Goal: Navigation & Orientation: Find specific page/section

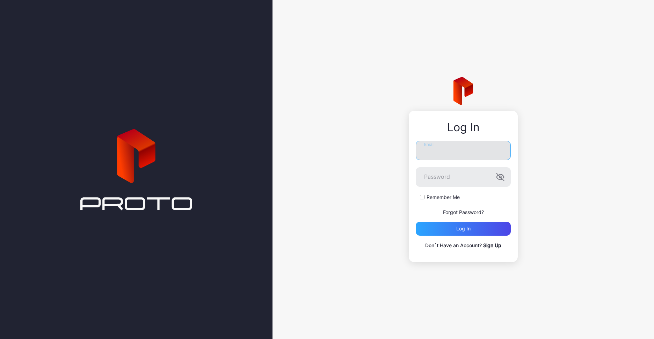
click at [487, 146] on input "Email" at bounding box center [463, 151] width 95 height 20
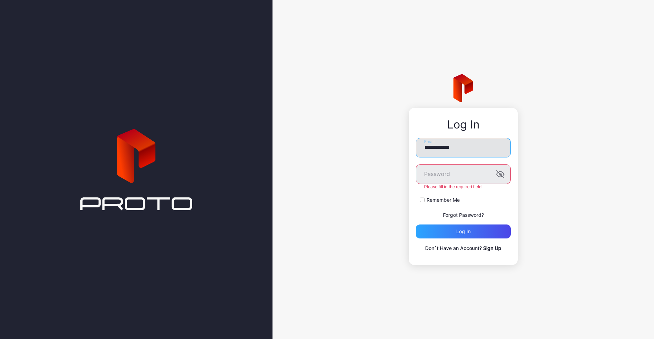
click at [443, 155] on input "**********" at bounding box center [463, 148] width 95 height 20
type input "**********"
click at [416, 225] on button "Log in" at bounding box center [463, 232] width 95 height 14
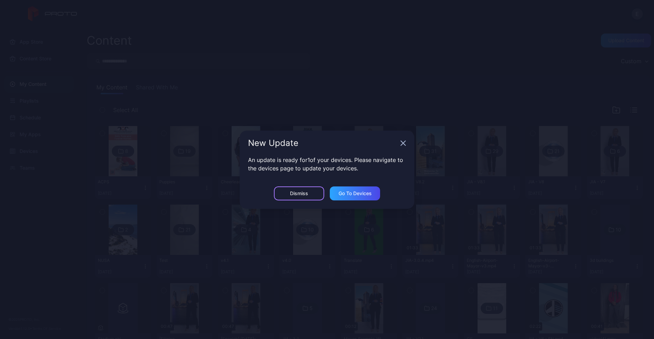
click at [295, 191] on div "Dismiss" at bounding box center [299, 194] width 18 height 6
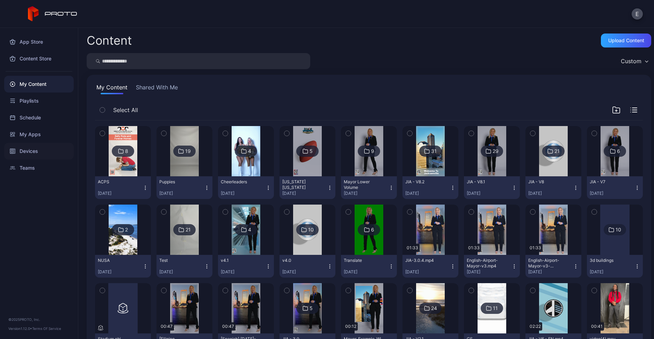
click at [29, 144] on div "Devices" at bounding box center [39, 151] width 70 height 17
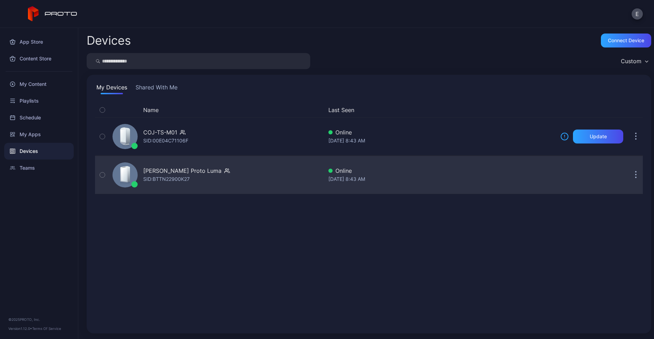
click at [198, 171] on div "[PERSON_NAME] Proto Luma" at bounding box center [182, 171] width 78 height 8
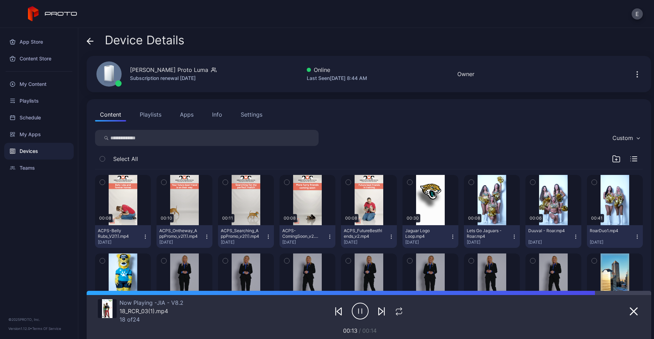
click at [241, 111] on div "Settings" at bounding box center [252, 114] width 22 height 8
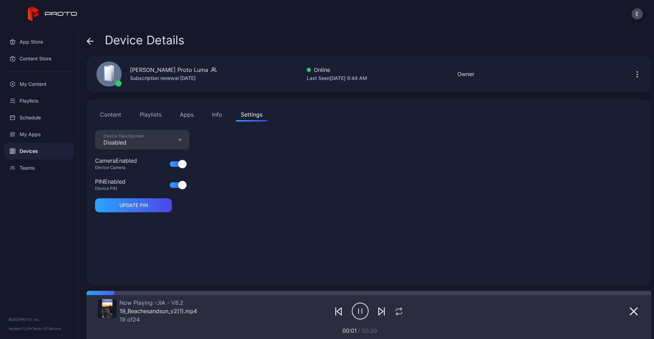
click at [212, 112] on div "Info" at bounding box center [217, 114] width 10 height 8
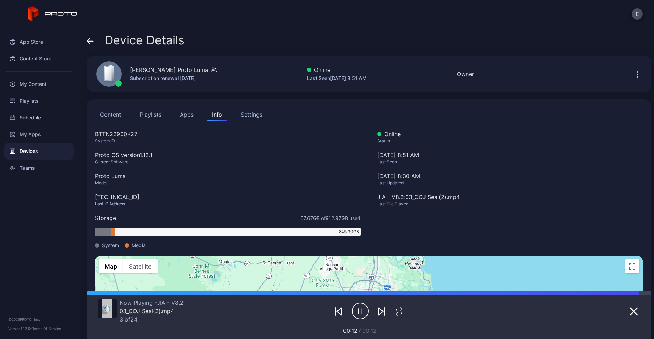
click at [175, 117] on button "Apps" at bounding box center [186, 115] width 23 height 14
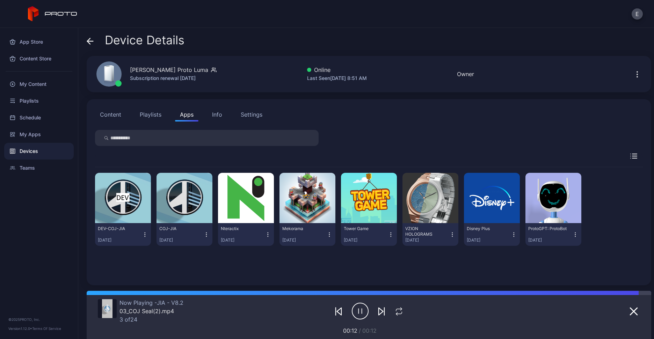
click at [241, 115] on div "Settings" at bounding box center [252, 114] width 22 height 8
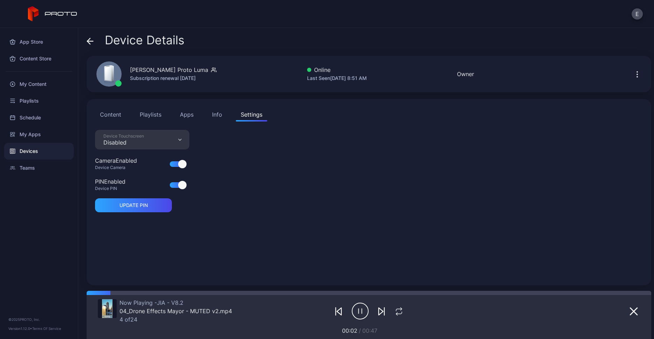
click at [144, 116] on button "Playlists" at bounding box center [150, 115] width 31 height 14
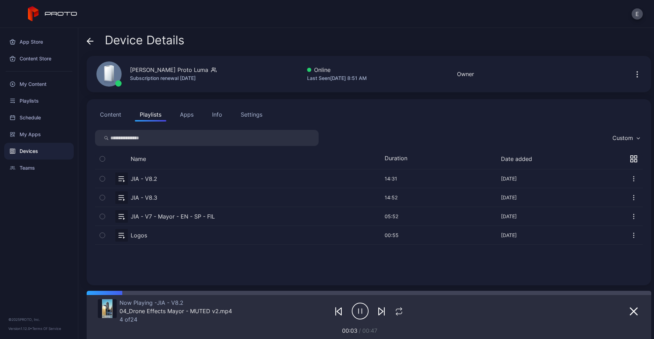
click at [113, 112] on button "Content" at bounding box center [110, 115] width 31 height 14
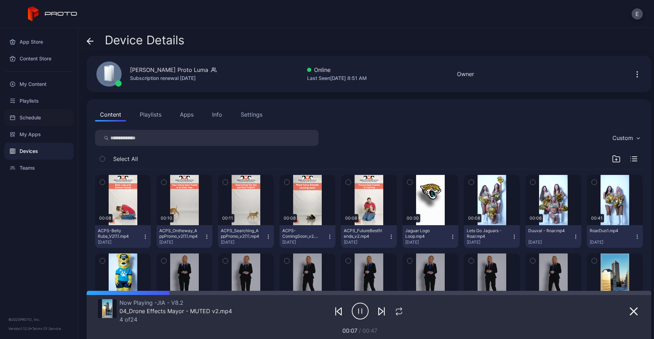
click at [30, 114] on div "Schedule" at bounding box center [39, 117] width 70 height 17
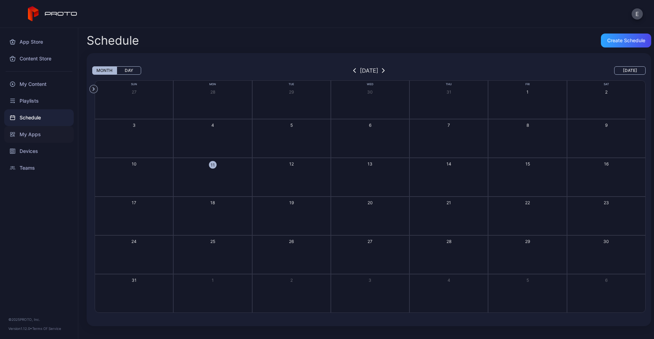
click at [33, 141] on div "My Apps" at bounding box center [39, 134] width 70 height 17
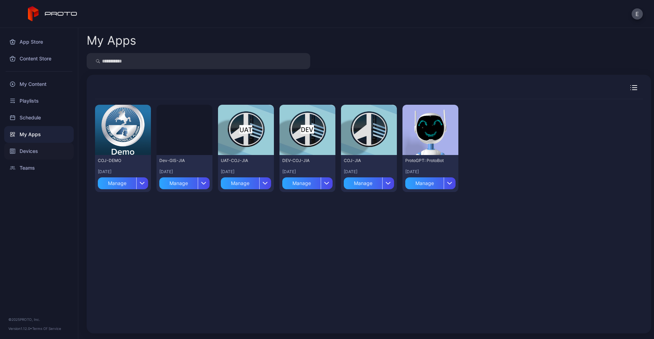
click at [28, 152] on div "Devices" at bounding box center [39, 151] width 70 height 17
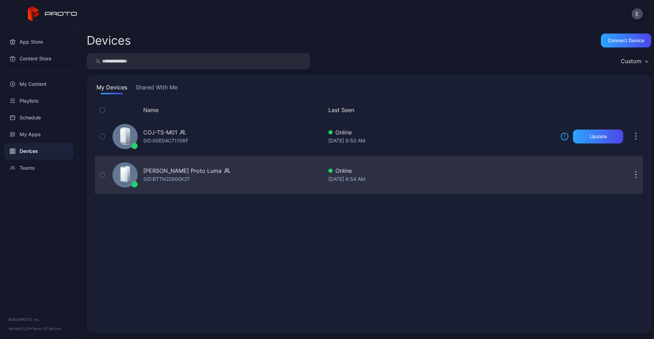
click at [197, 171] on div "[PERSON_NAME] Proto [PERSON_NAME]: BTTN22900K27" at bounding box center [186, 175] width 87 height 17
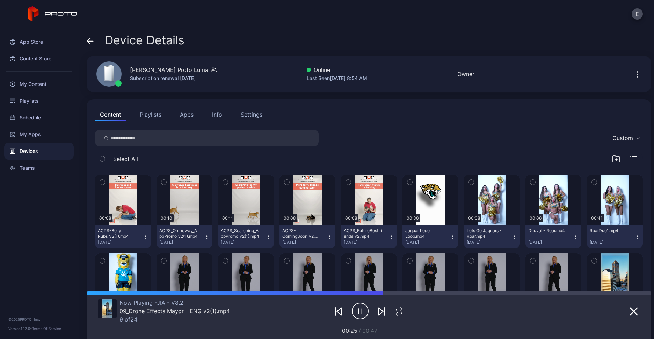
click at [241, 114] on div "Settings" at bounding box center [252, 114] width 22 height 8
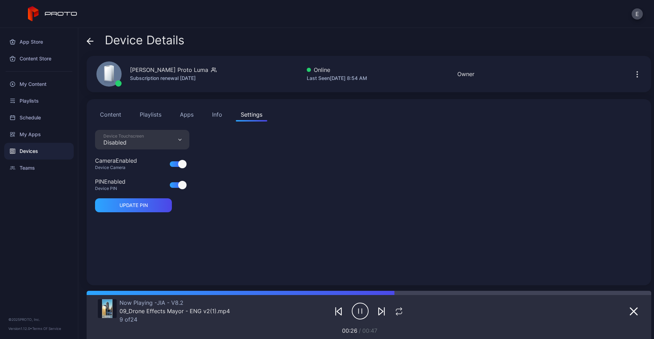
click at [212, 115] on div "Info" at bounding box center [217, 114] width 10 height 8
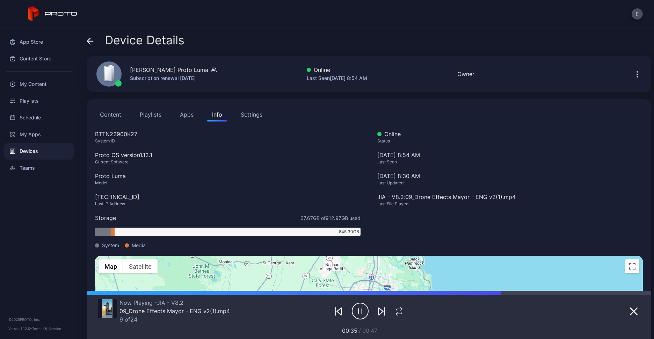
click at [138, 156] on div "Proto OS version 1.12.1" at bounding box center [228, 155] width 266 height 8
copy div "Proto OS version 1.12.1"
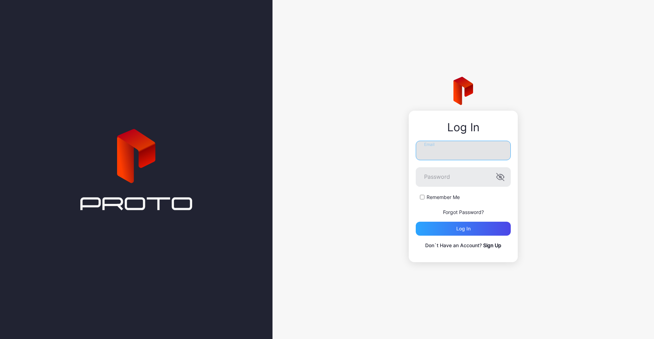
click at [461, 154] on input "Email" at bounding box center [463, 151] width 95 height 20
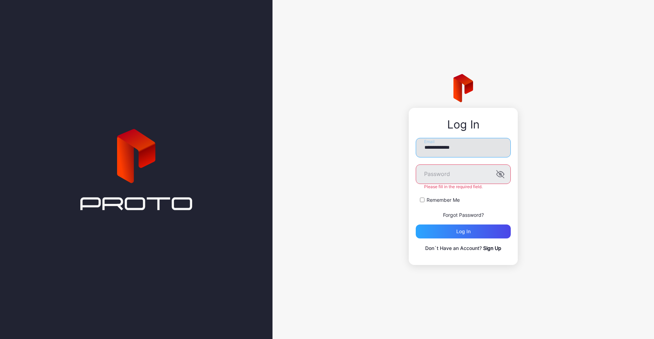
click at [447, 158] on input "**********" at bounding box center [463, 148] width 95 height 20
click at [447, 150] on input "**********" at bounding box center [463, 148] width 95 height 20
type input "**********"
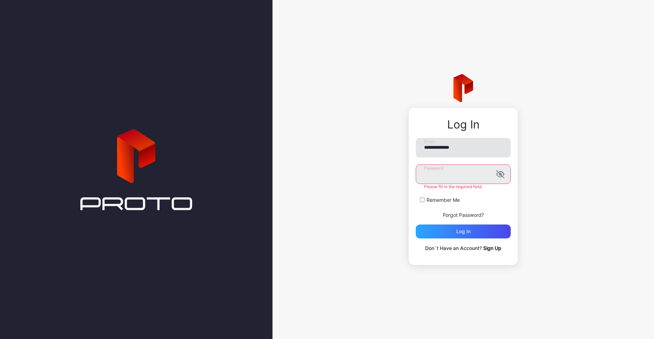
click at [416, 225] on button "Log in" at bounding box center [463, 232] width 95 height 14
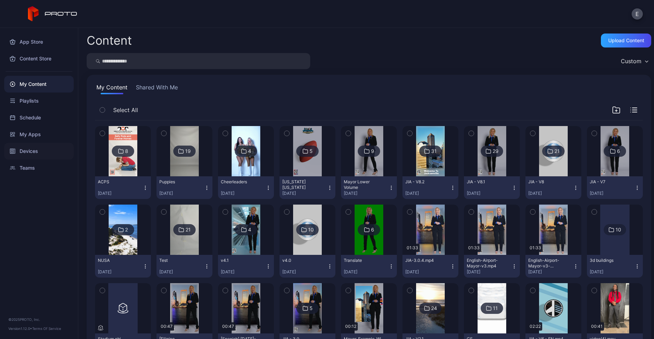
click at [45, 154] on div "Devices" at bounding box center [39, 151] width 70 height 17
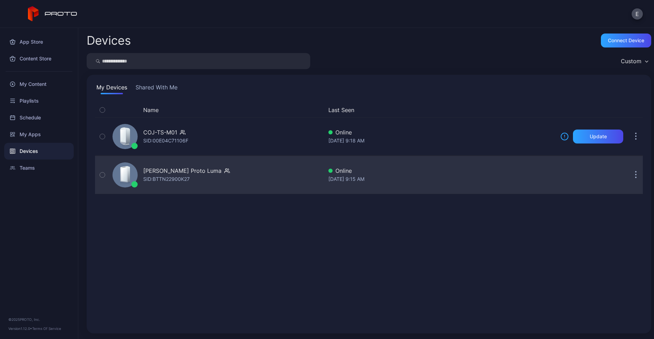
click at [196, 172] on div "[PERSON_NAME] Proto [PERSON_NAME]: BTTN22900K27" at bounding box center [186, 175] width 87 height 17
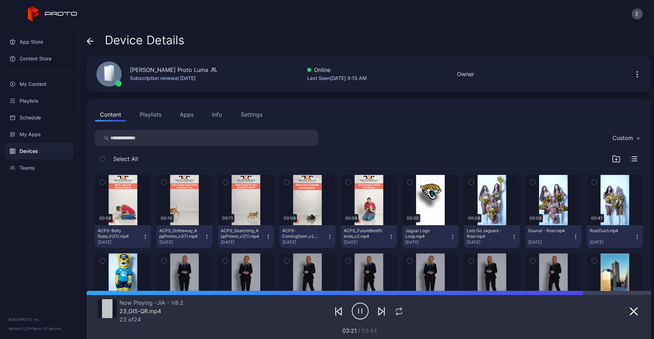
click at [237, 118] on button "Settings" at bounding box center [251, 115] width 31 height 14
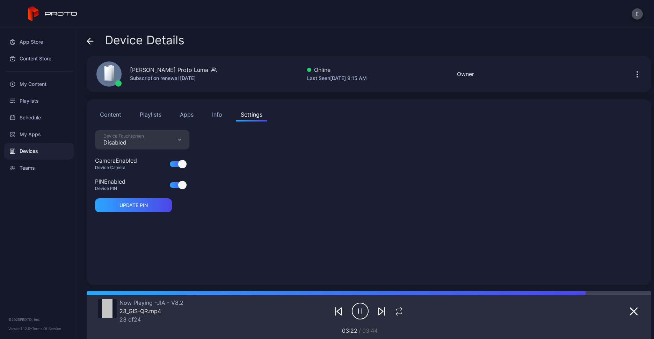
click at [207, 114] on button "Info" at bounding box center [217, 115] width 20 height 14
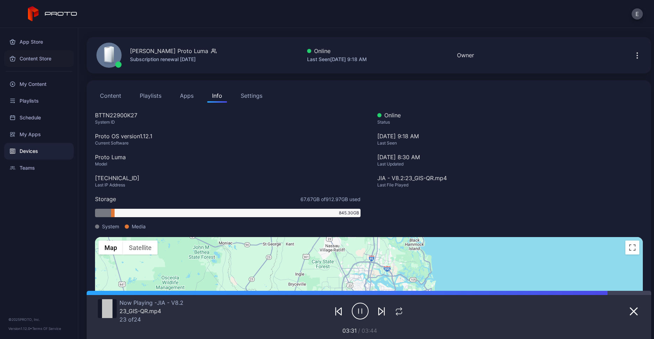
scroll to position [21, 0]
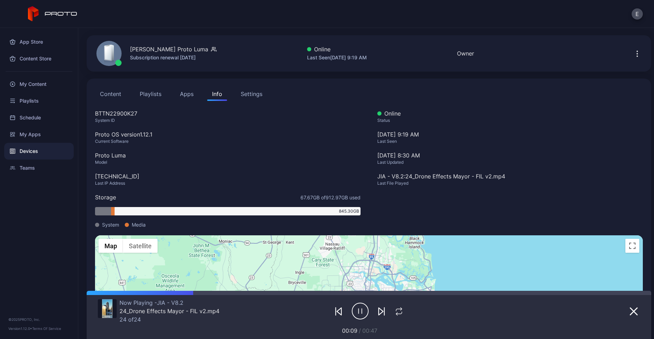
click at [38, 151] on div "Devices" at bounding box center [39, 151] width 70 height 17
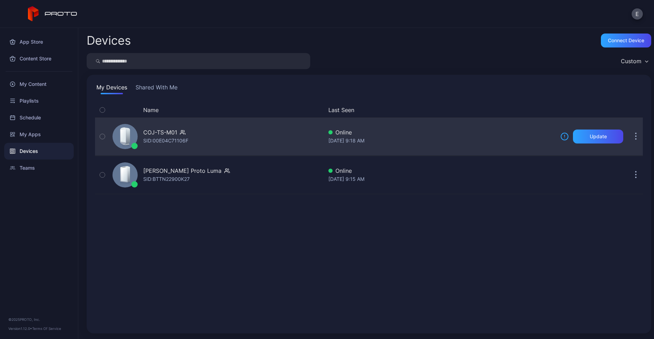
click at [193, 130] on div "COJ-TS-M01 SID: 00E04C71106F" at bounding box center [216, 136] width 213 height 35
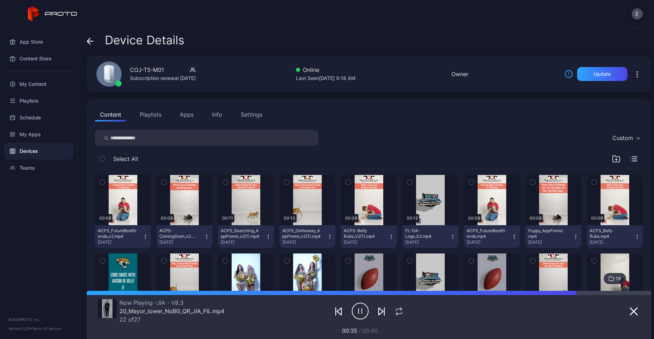
click at [236, 110] on button "Settings" at bounding box center [251, 115] width 31 height 14
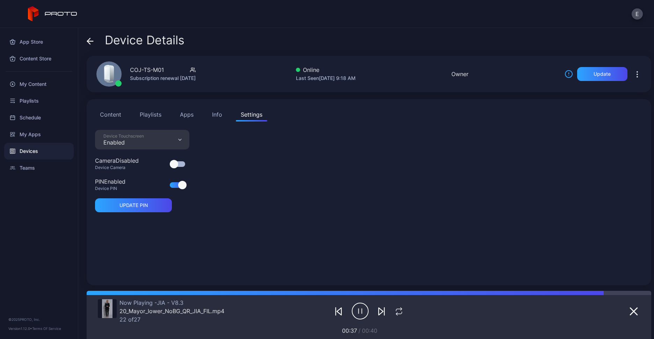
click at [212, 113] on div "Info" at bounding box center [217, 114] width 10 height 8
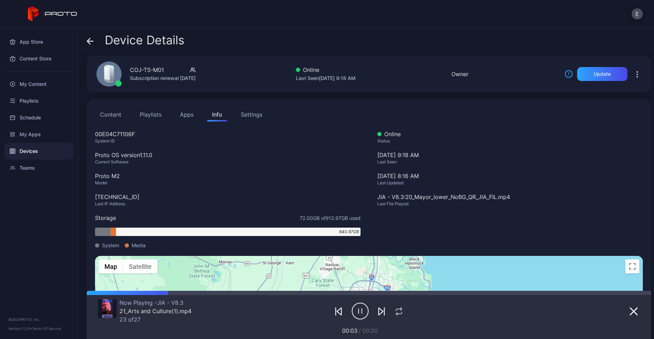
click at [637, 77] on icon "button" at bounding box center [637, 77] width 1 height 1
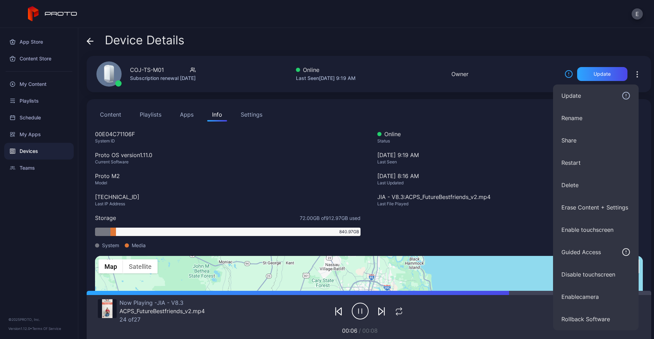
click at [175, 111] on button "Apps" at bounding box center [186, 115] width 23 height 14
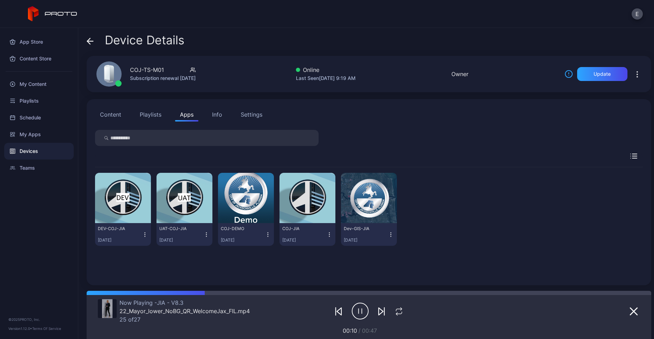
click at [242, 115] on button "Settings" at bounding box center [251, 115] width 31 height 14
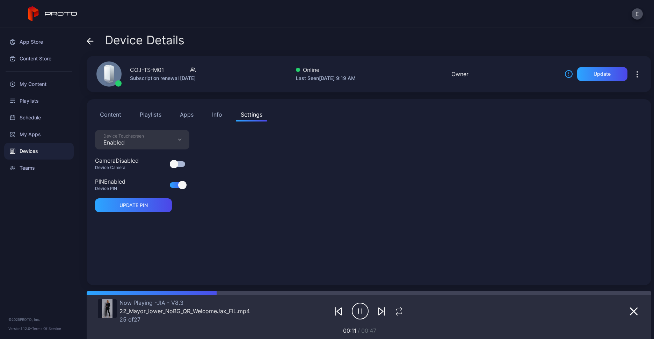
click at [207, 116] on button "Info" at bounding box center [217, 115] width 20 height 14
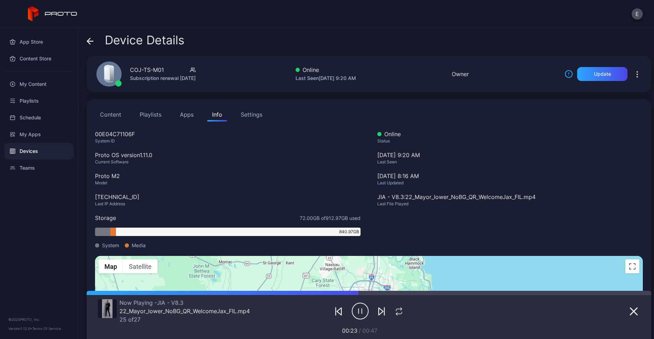
click at [635, 77] on div at bounding box center [638, 74] width 22 height 14
click at [633, 74] on icon "button" at bounding box center [637, 74] width 8 height 8
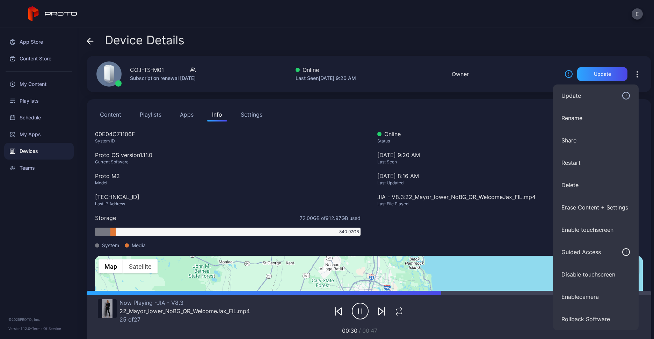
click at [306, 34] on div "Device Details" at bounding box center [369, 42] width 565 height 17
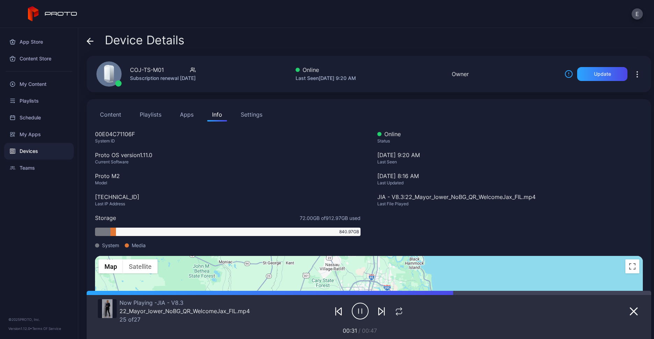
click at [111, 109] on button "Content" at bounding box center [110, 115] width 31 height 14
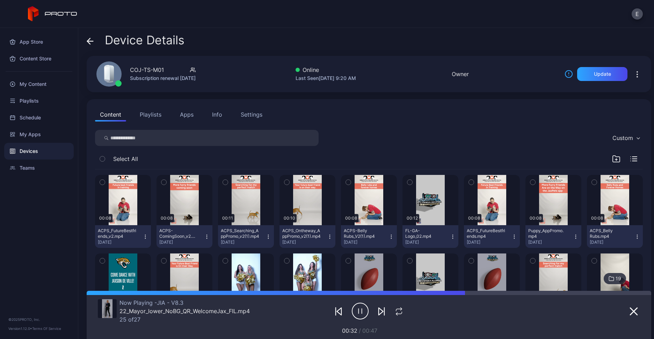
click at [241, 114] on div "Settings" at bounding box center [252, 114] width 22 height 8
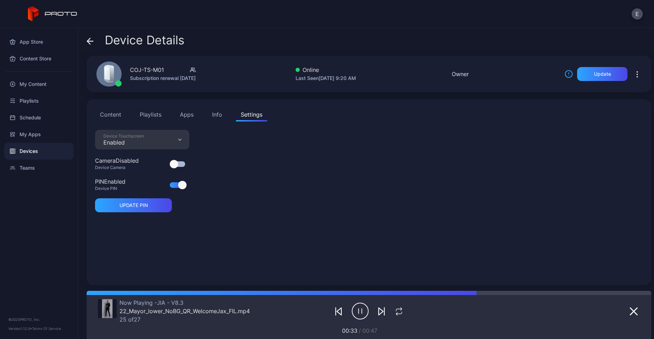
click at [211, 117] on div "Content Playlists Apps Info Settings" at bounding box center [369, 115] width 548 height 14
click at [212, 114] on div "Info" at bounding box center [217, 114] width 10 height 8
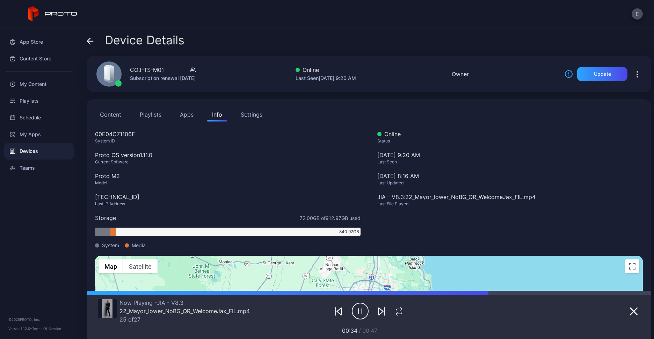
click at [107, 177] on div "Proto M2" at bounding box center [228, 176] width 266 height 8
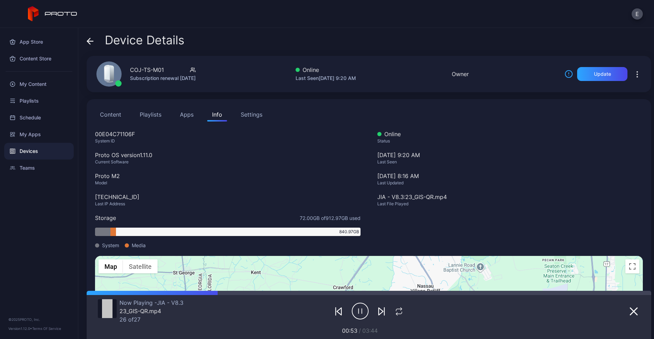
click at [241, 115] on div "Settings" at bounding box center [252, 114] width 22 height 8
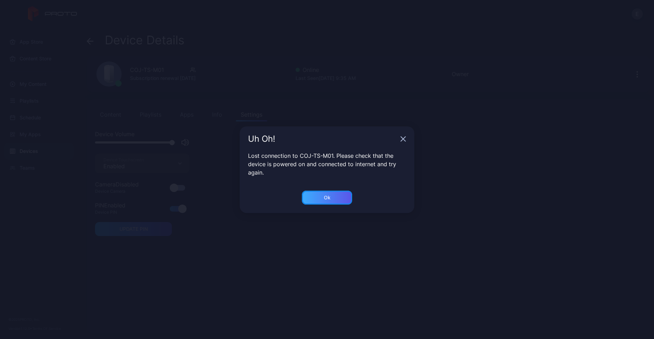
click at [326, 195] on div "Ok" at bounding box center [327, 198] width 7 height 6
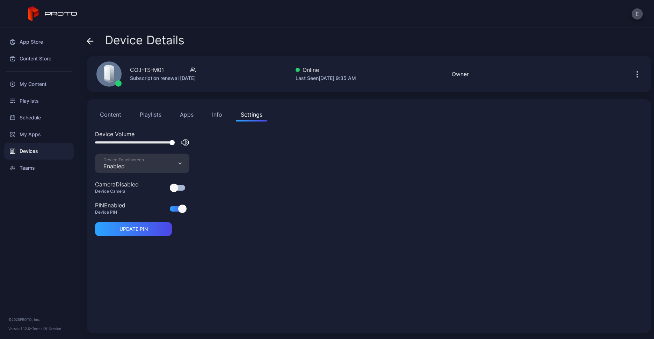
click at [24, 153] on div "Devices" at bounding box center [39, 151] width 70 height 17
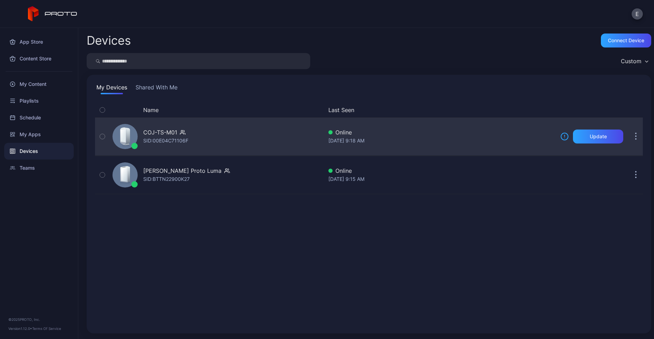
click at [225, 131] on div "COJ-TS-M01 SID: 00E04C71106F" at bounding box center [216, 136] width 213 height 35
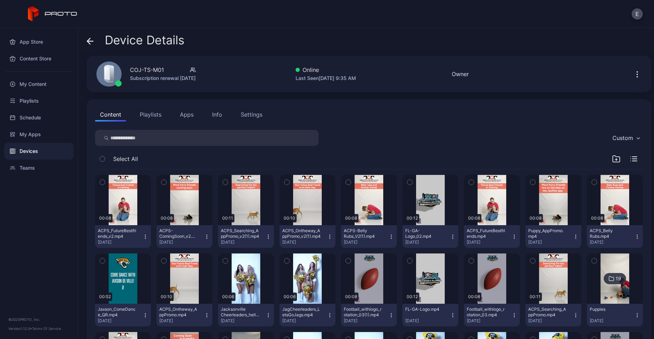
click at [371, 119] on div "Content Playlists Apps Info Settings" at bounding box center [369, 115] width 548 height 14
click at [241, 113] on div "Settings" at bounding box center [252, 114] width 22 height 8
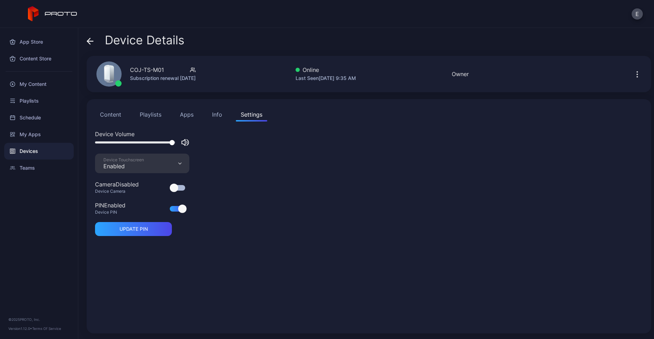
click at [212, 113] on div "Info" at bounding box center [217, 114] width 10 height 8
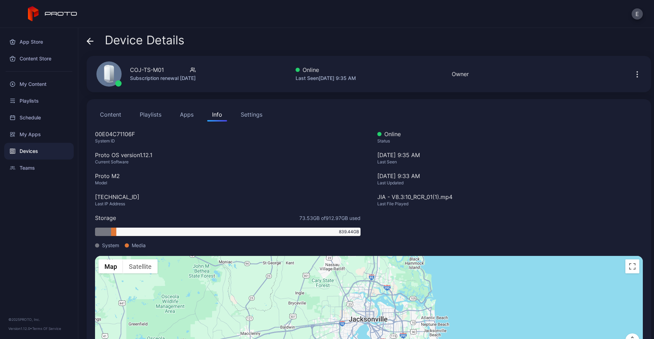
click at [180, 114] on button "Apps" at bounding box center [186, 115] width 23 height 14
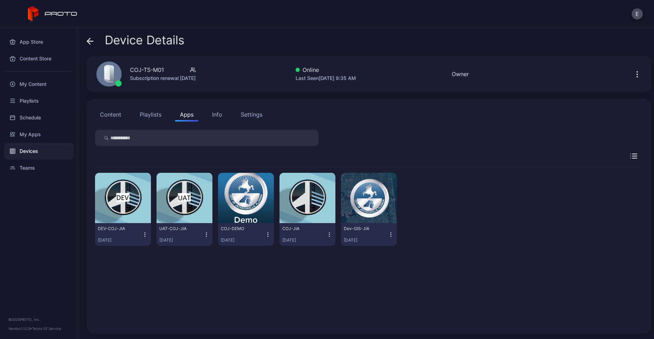
click at [38, 153] on div "Devices" at bounding box center [39, 151] width 70 height 17
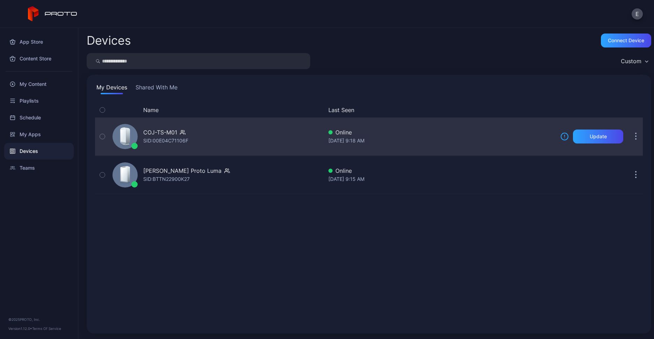
click at [230, 126] on div "COJ-TS-M01 SID: 00E04C71106F" at bounding box center [216, 136] width 213 height 35
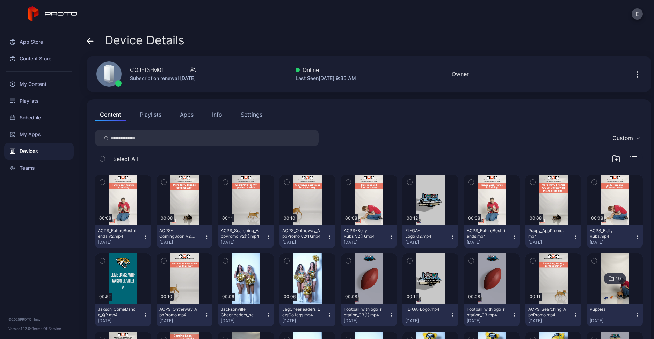
click at [242, 115] on button "Settings" at bounding box center [251, 115] width 31 height 14
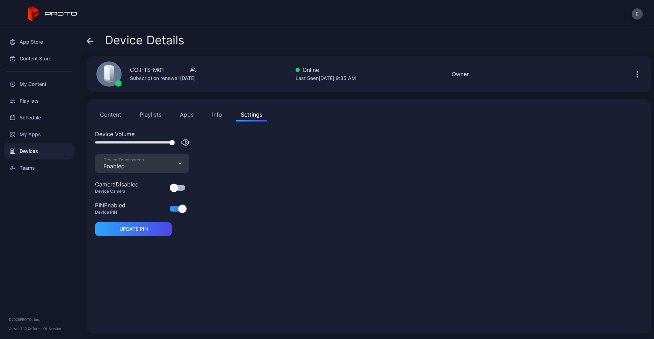
click at [212, 115] on div "Info" at bounding box center [217, 114] width 10 height 8
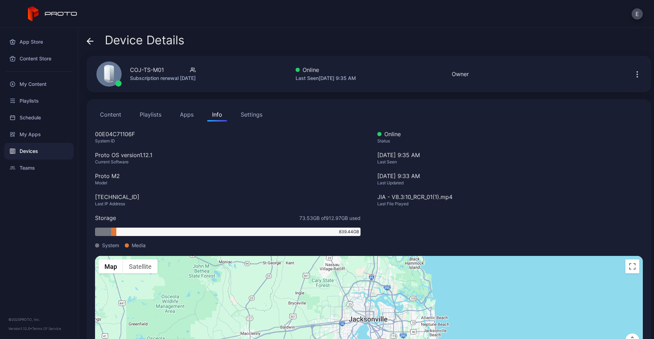
click at [633, 70] on icon "button" at bounding box center [637, 74] width 8 height 8
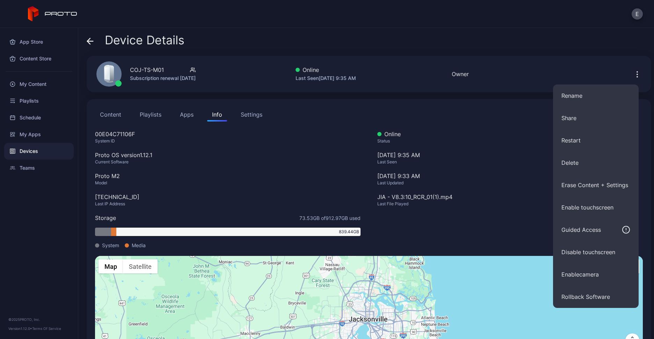
click at [554, 22] on div "E" at bounding box center [327, 14] width 654 height 28
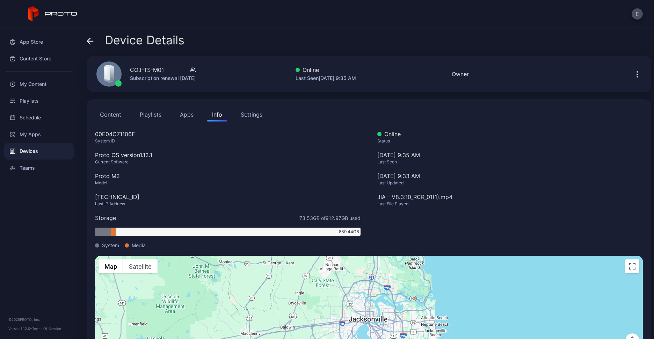
click at [34, 151] on div "Devices" at bounding box center [39, 151] width 70 height 17
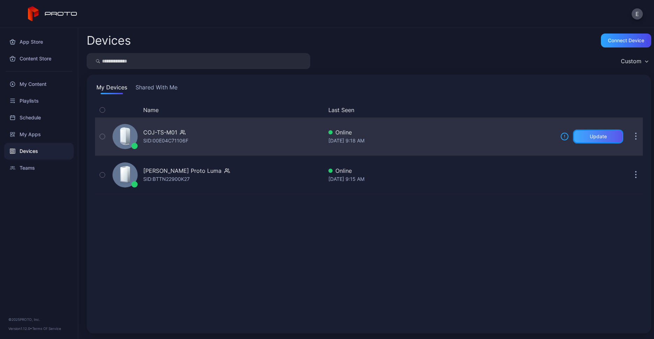
click at [590, 134] on div "Update" at bounding box center [598, 137] width 17 height 6
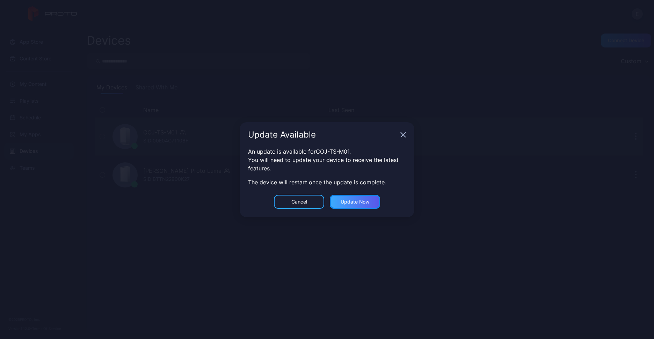
click at [362, 199] on div "Update now" at bounding box center [355, 202] width 29 height 6
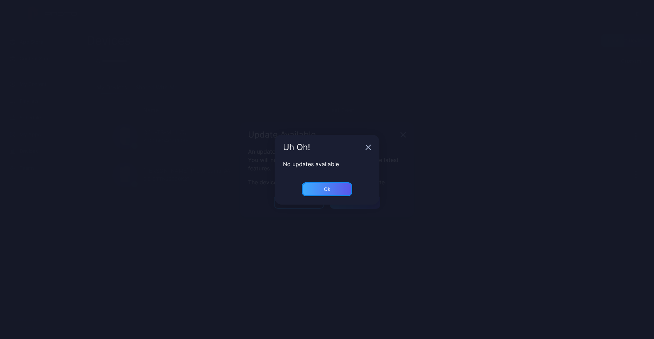
click at [335, 188] on div "Ok" at bounding box center [327, 189] width 50 height 14
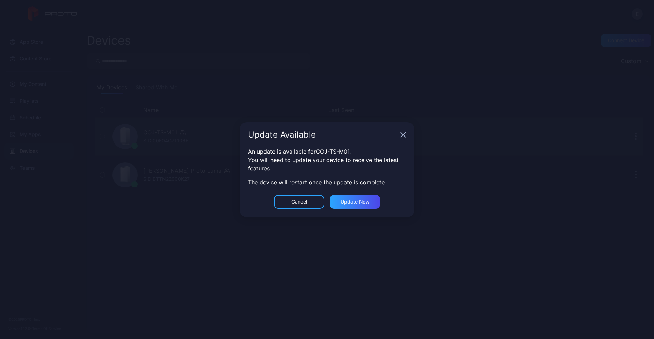
click at [390, 146] on div "Update Available" at bounding box center [327, 134] width 175 height 25
click at [400, 138] on icon "button" at bounding box center [403, 135] width 6 height 6
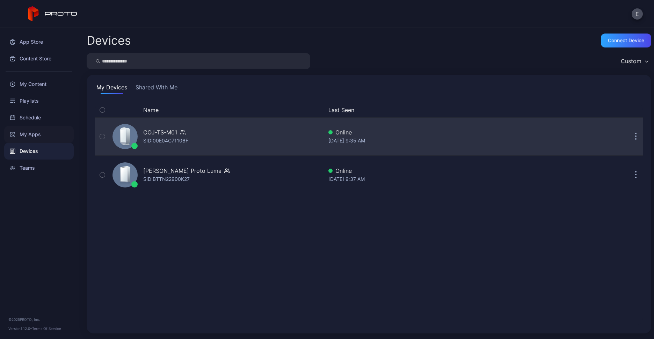
click at [32, 134] on div "My Apps" at bounding box center [39, 134] width 70 height 17
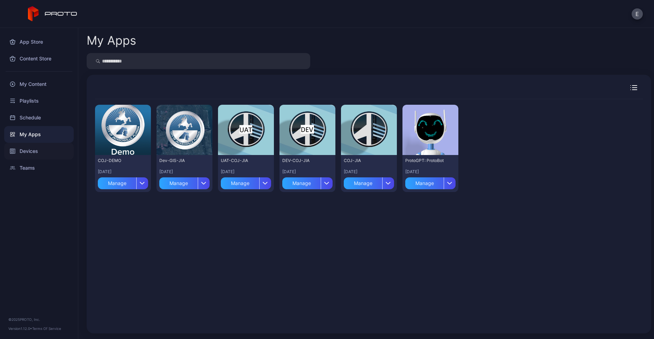
click at [25, 154] on div "Devices" at bounding box center [39, 151] width 70 height 17
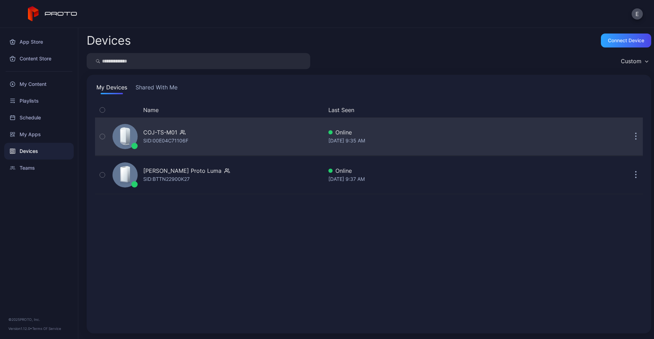
click at [162, 128] on div "COJ-TS-M01" at bounding box center [160, 132] width 34 height 8
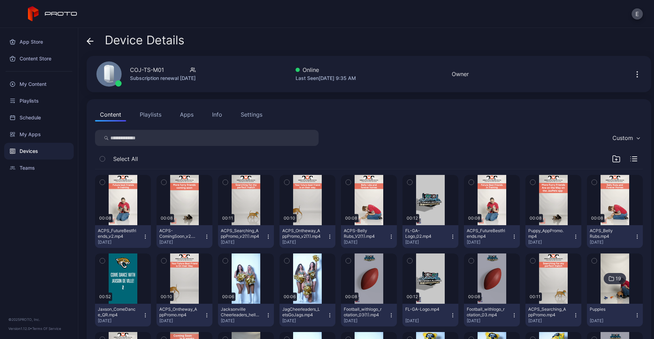
click at [241, 116] on div "Settings" at bounding box center [252, 114] width 22 height 8
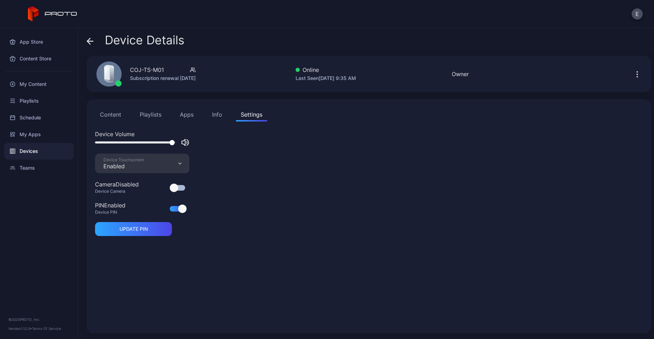
click at [207, 118] on button "Info" at bounding box center [217, 115] width 20 height 14
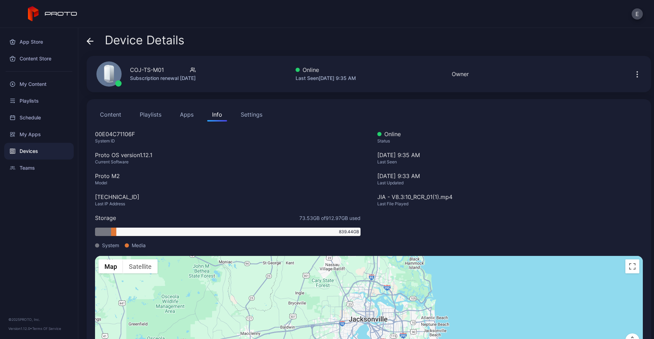
click at [179, 115] on button "Apps" at bounding box center [186, 115] width 23 height 14
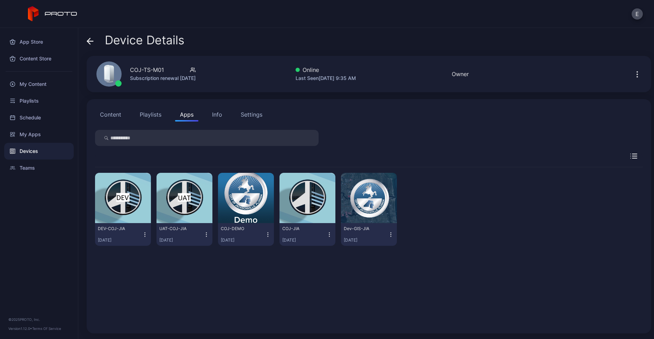
click at [141, 112] on button "Playlists" at bounding box center [150, 115] width 31 height 14
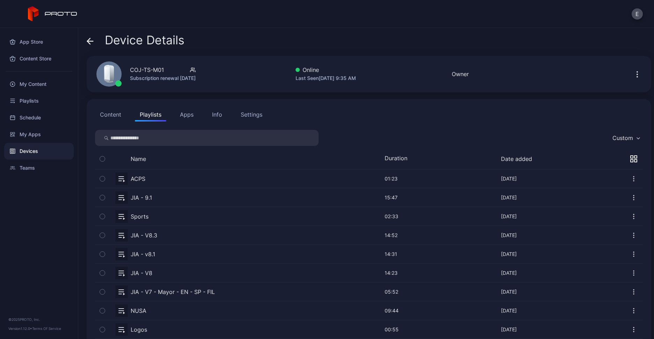
click at [103, 113] on button "Content" at bounding box center [110, 115] width 31 height 14
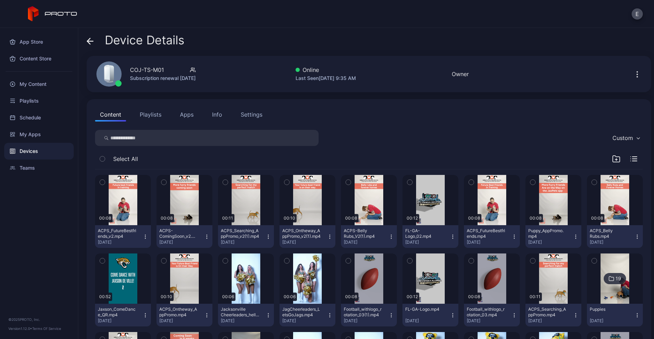
click at [18, 150] on div "Devices" at bounding box center [39, 151] width 70 height 17
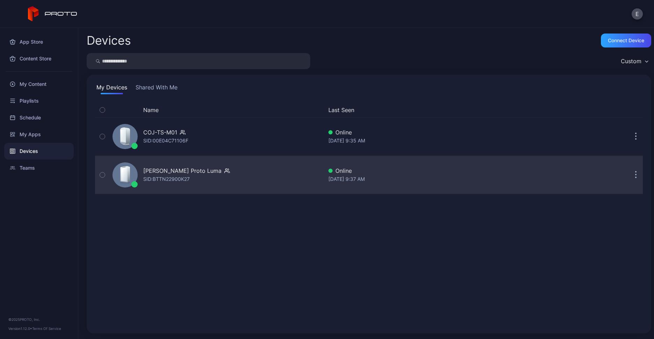
click at [220, 179] on div "[PERSON_NAME] Proto [PERSON_NAME]: BTTN22900K27" at bounding box center [216, 175] width 213 height 35
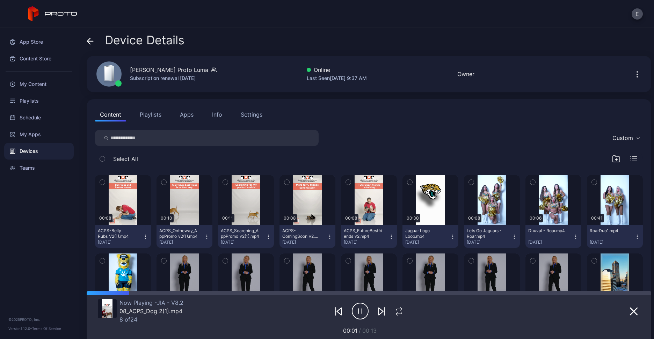
click at [180, 117] on button "Apps" at bounding box center [186, 115] width 23 height 14
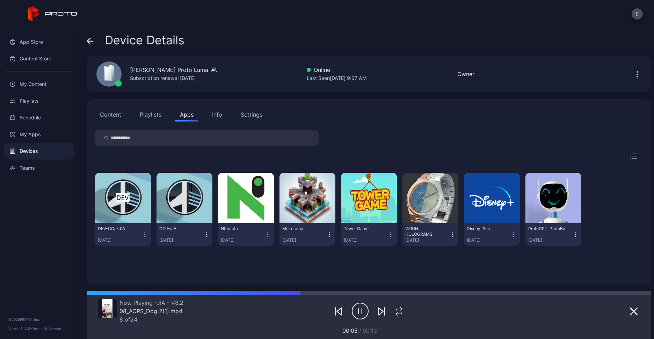
click at [205, 234] on icon "button" at bounding box center [206, 234] width 6 height 7
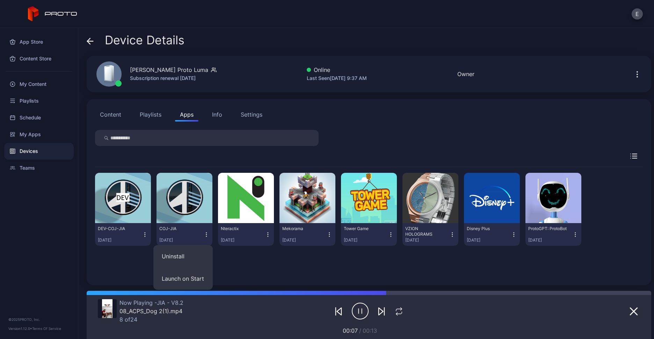
click at [269, 39] on div "Device Details" at bounding box center [369, 42] width 565 height 17
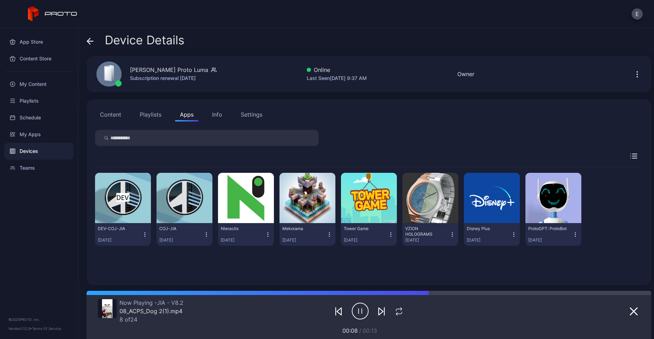
click at [25, 154] on div "Devices" at bounding box center [39, 151] width 70 height 17
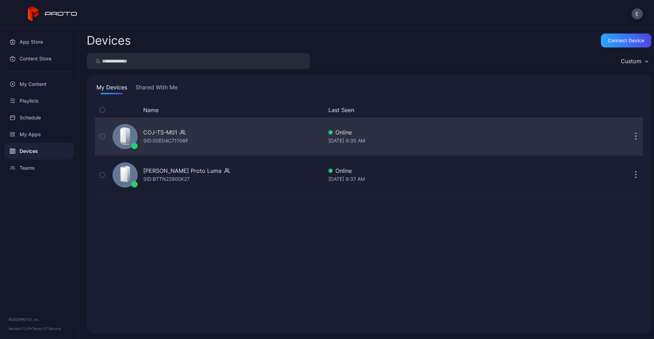
click at [197, 131] on div "COJ-TS-M01 SID: 00E04C71106F" at bounding box center [216, 136] width 213 height 35
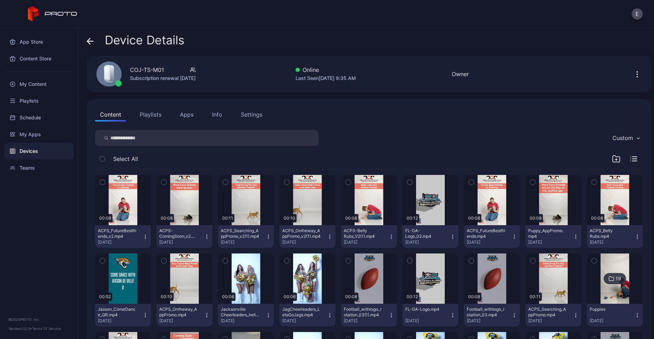
click at [241, 113] on div "Settings" at bounding box center [252, 114] width 22 height 8
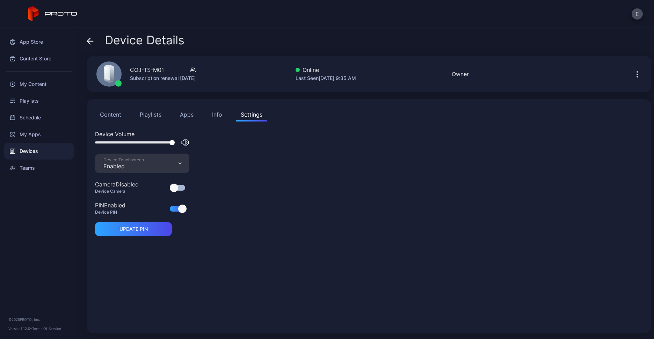
click at [212, 112] on div "Info" at bounding box center [217, 114] width 10 height 8
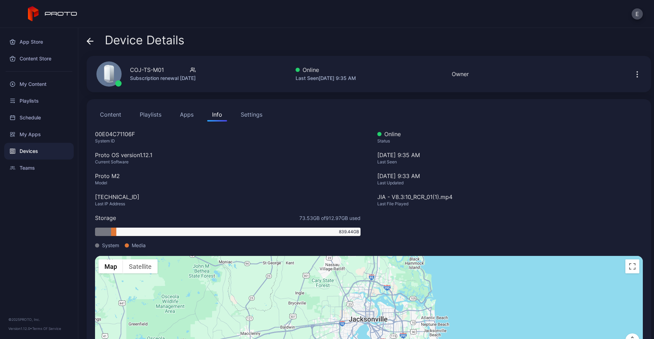
click at [182, 116] on button "Apps" at bounding box center [186, 115] width 23 height 14
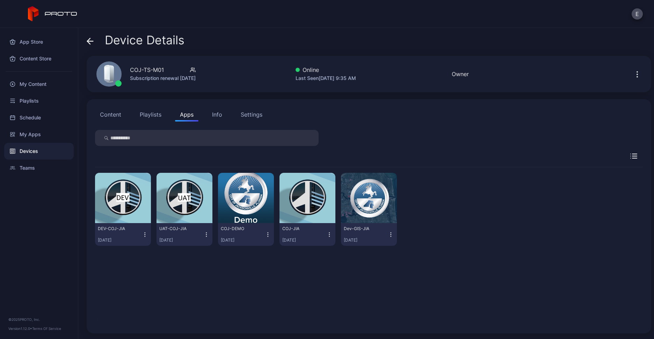
click at [146, 113] on button "Playlists" at bounding box center [150, 115] width 31 height 14
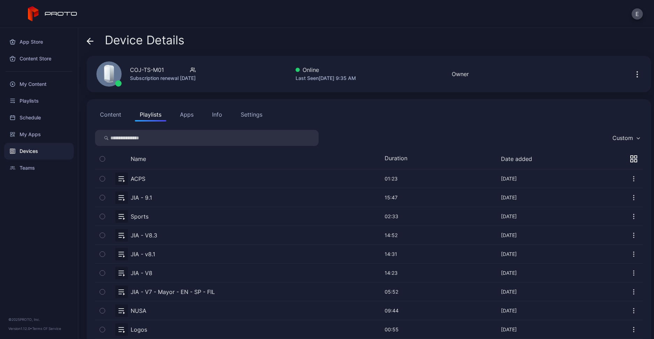
click at [241, 114] on div "Settings" at bounding box center [252, 114] width 22 height 8
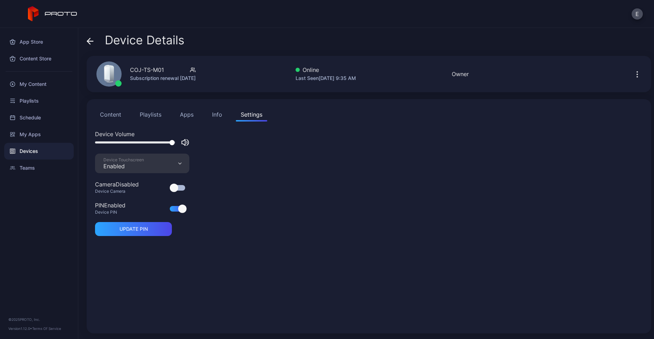
click at [637, 70] on div at bounding box center [638, 74] width 22 height 14
click at [633, 72] on icon "button" at bounding box center [637, 74] width 8 height 8
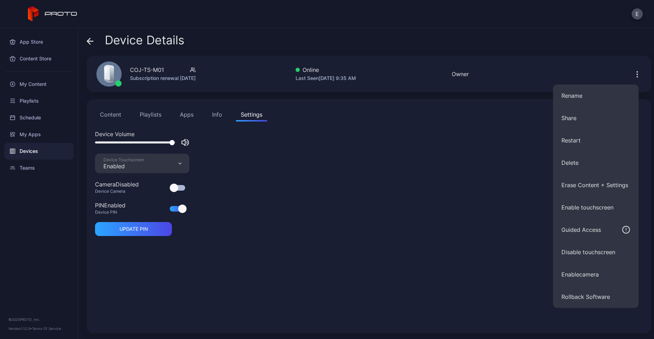
click at [408, 173] on div "Device Volume Device Touchscreen Enabled Camera Disabled Device Camera PIN Enab…" at bounding box center [369, 227] width 548 height 195
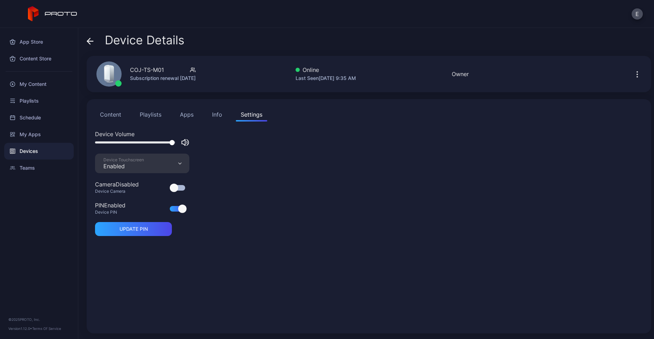
click at [633, 72] on icon "button" at bounding box center [637, 74] width 8 height 8
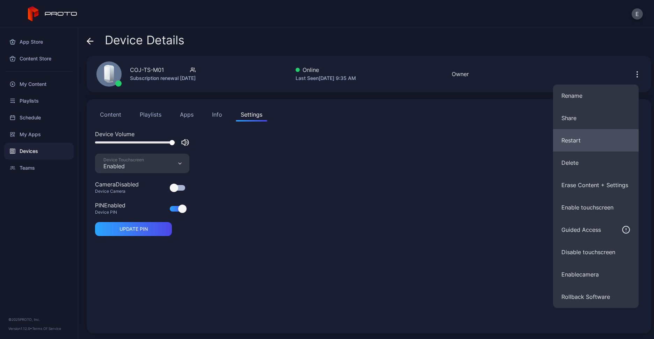
click at [579, 140] on button "Restart" at bounding box center [596, 140] width 86 height 22
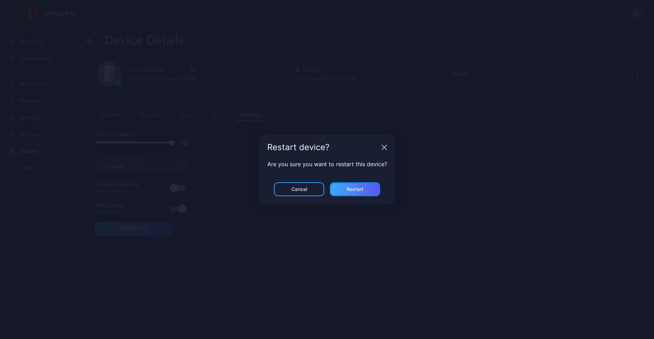
click at [364, 186] on div "Restart" at bounding box center [355, 189] width 50 height 14
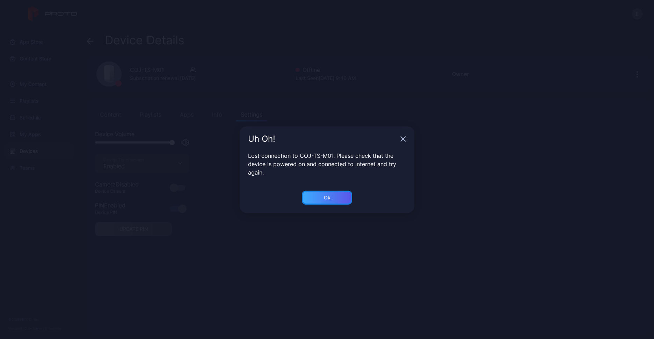
click at [341, 192] on div "Ok" at bounding box center [327, 198] width 50 height 14
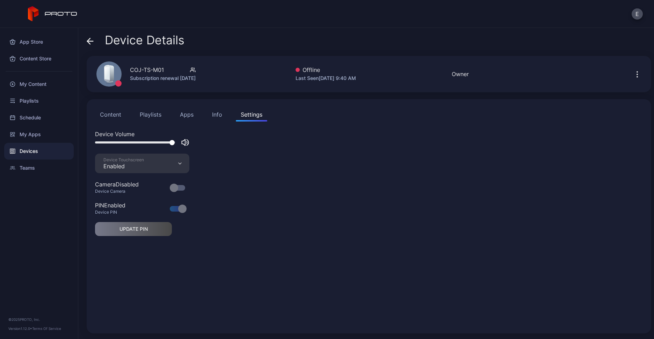
click at [507, 212] on div "Device Volume Device Touchscreen Enabled Camera Disabled Device Camera PIN Enab…" at bounding box center [369, 227] width 548 height 195
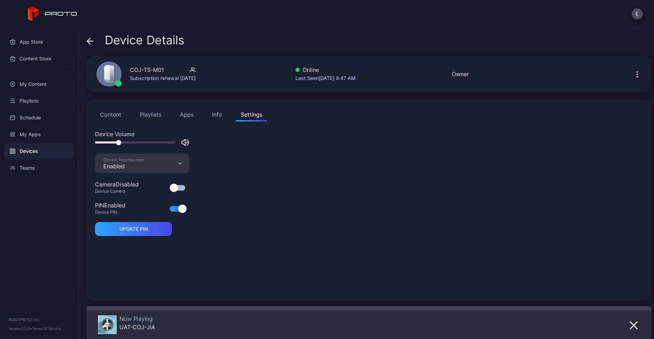
click at [19, 151] on div "Devices" at bounding box center [39, 151] width 70 height 17
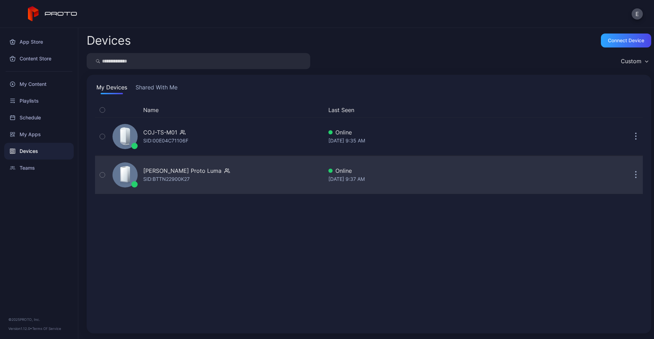
click at [224, 169] on div "[PERSON_NAME] Proto [PERSON_NAME]: BTTN22900K27" at bounding box center [216, 175] width 213 height 35
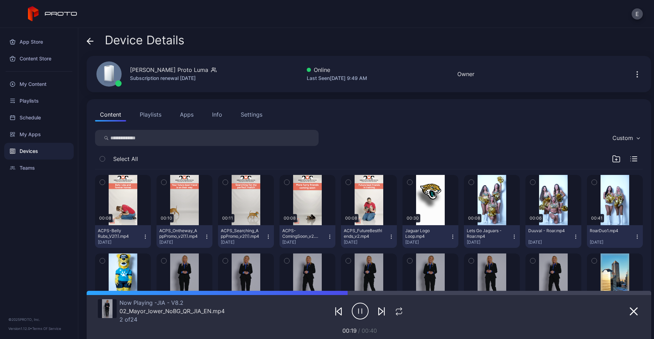
click at [144, 114] on button "Playlists" at bounding box center [150, 115] width 31 height 14
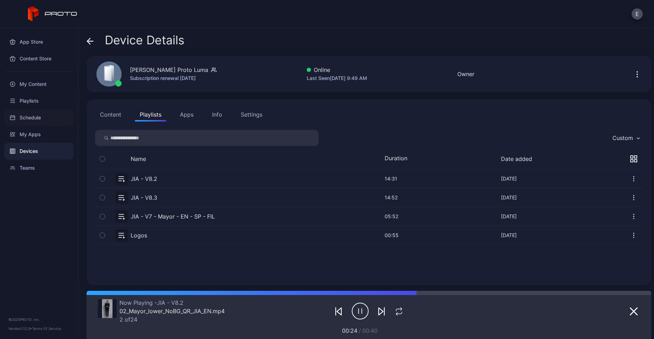
click at [42, 109] on div "Schedule" at bounding box center [39, 117] width 70 height 17
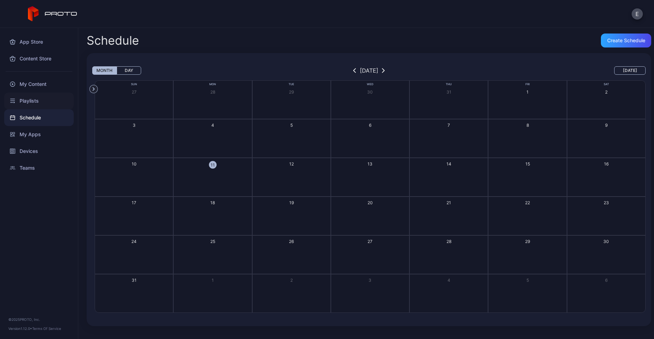
click at [41, 104] on div "Playlists" at bounding box center [39, 101] width 70 height 17
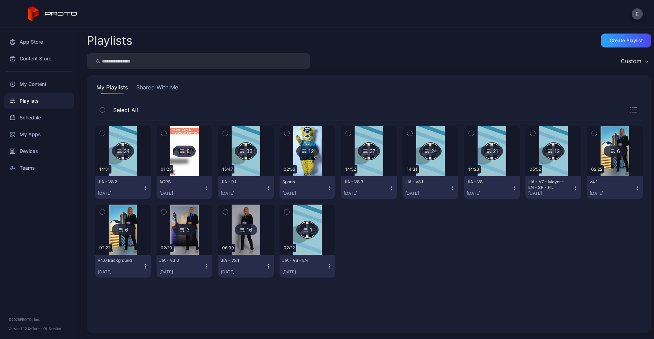
click at [370, 182] on div "JIA - V8.3 [DATE]" at bounding box center [366, 187] width 45 height 17
click at [371, 161] on img at bounding box center [369, 151] width 28 height 50
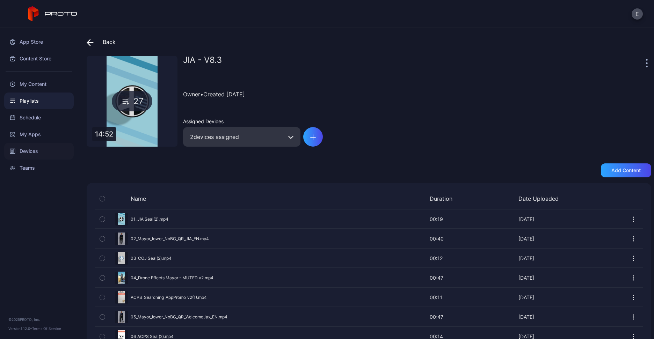
click at [36, 146] on div "Devices" at bounding box center [39, 151] width 70 height 17
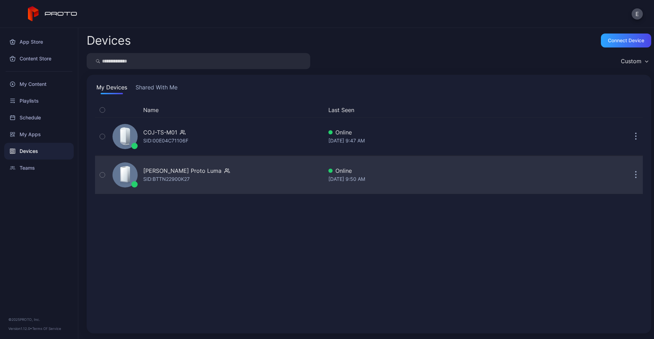
click at [187, 177] on div "SID: BTTN22900K27" at bounding box center [166, 179] width 46 height 8
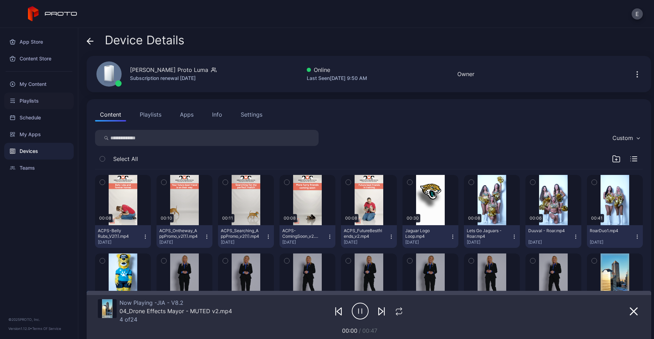
click at [42, 105] on div "Playlists" at bounding box center [39, 101] width 70 height 17
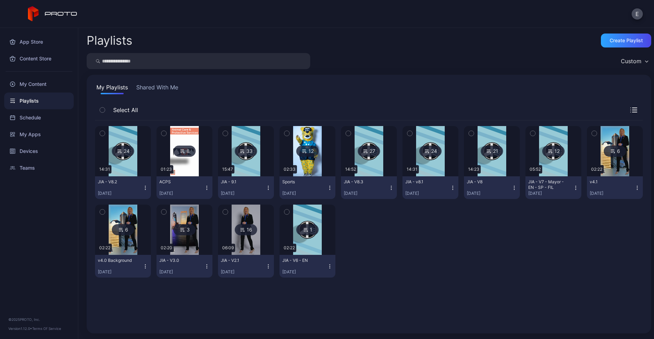
click at [118, 160] on img at bounding box center [123, 151] width 28 height 50
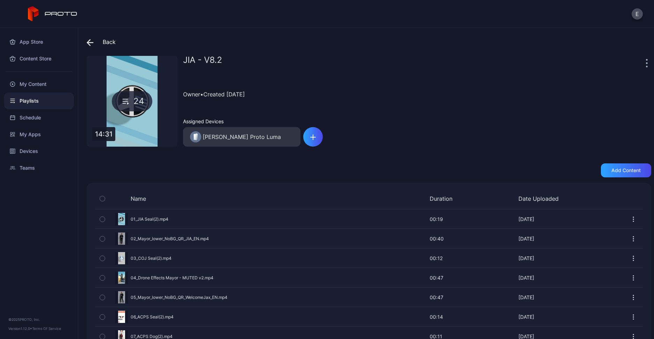
click at [389, 85] on div "Owner • Created [DATE]" at bounding box center [417, 94] width 468 height 32
click at [31, 152] on div "Devices" at bounding box center [39, 151] width 70 height 17
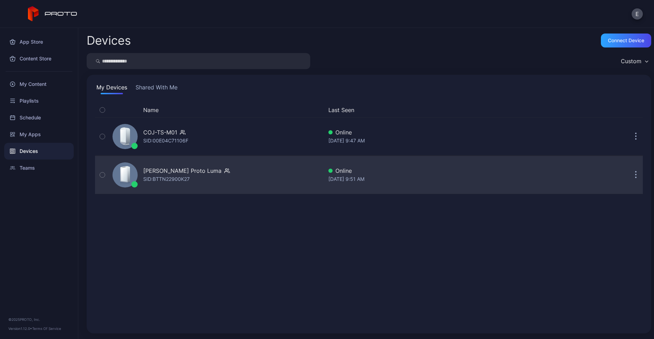
click at [159, 175] on div "SID: BTTN22900K27" at bounding box center [166, 179] width 46 height 8
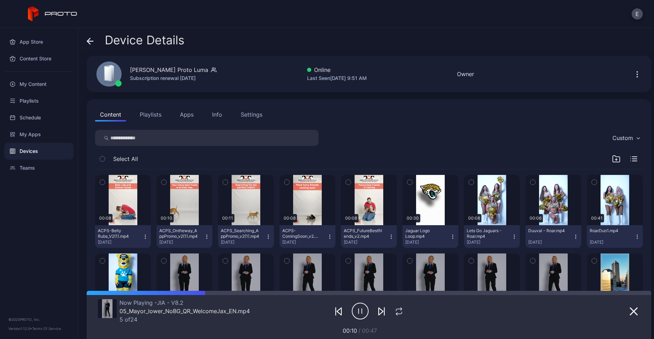
click at [140, 110] on button "Playlists" at bounding box center [150, 115] width 31 height 14
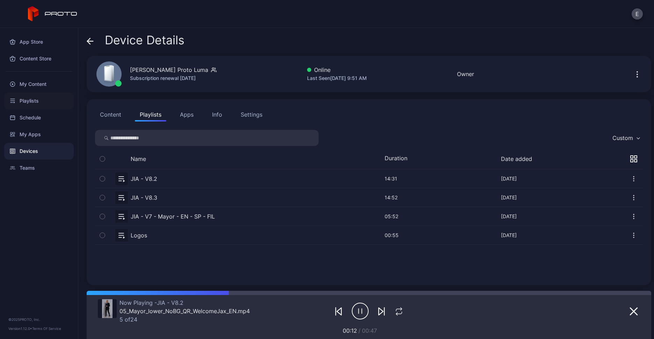
click at [32, 102] on div "Playlists" at bounding box center [39, 101] width 70 height 17
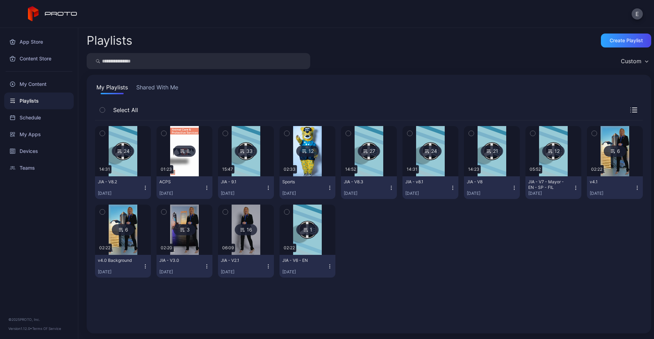
click at [372, 162] on img at bounding box center [369, 151] width 28 height 50
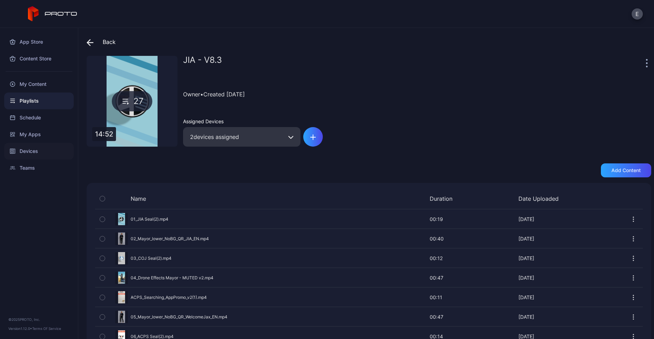
click at [33, 147] on div "Devices" at bounding box center [39, 151] width 70 height 17
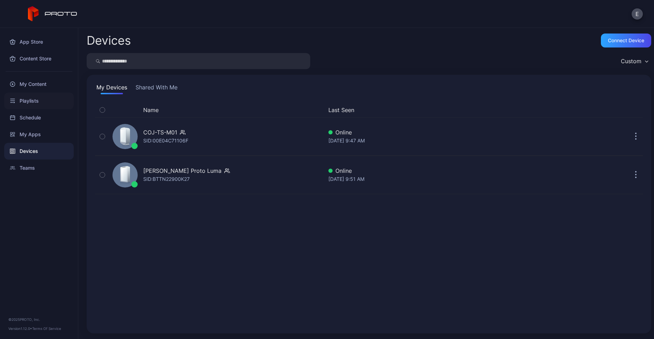
click at [38, 106] on div "Playlists" at bounding box center [39, 101] width 70 height 17
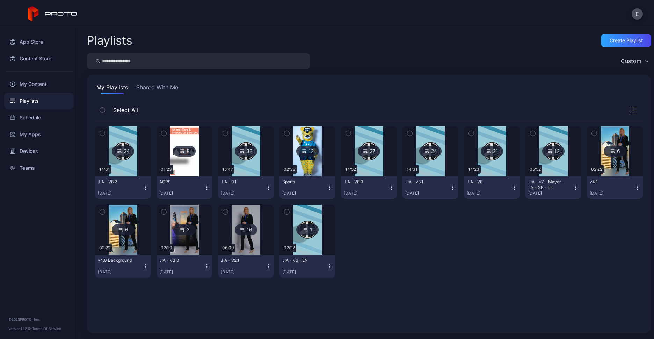
click at [365, 164] on img at bounding box center [369, 151] width 28 height 50
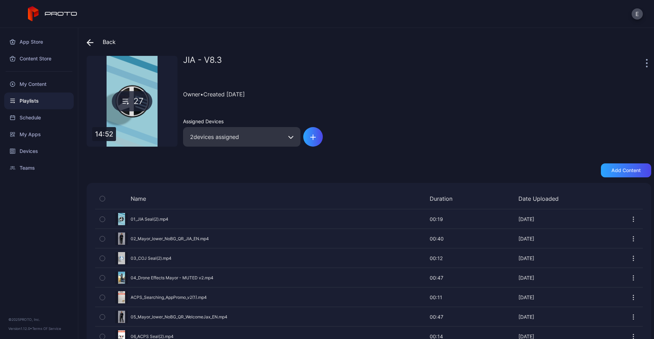
click at [28, 99] on div "Playlists" at bounding box center [39, 101] width 70 height 17
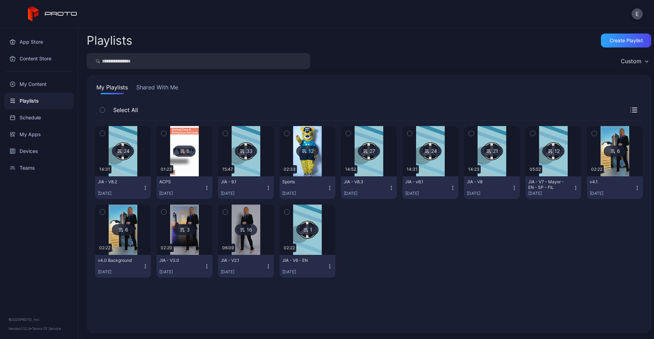
click at [401, 297] on div "24 14:31 JIA - V8.2 [DATE] 8 01:23 ACPS [DATE] 33 15:47 JIA - 9.1 [DATE] 12 02:…" at bounding box center [369, 223] width 548 height 205
